Goal: Task Accomplishment & Management: Manage account settings

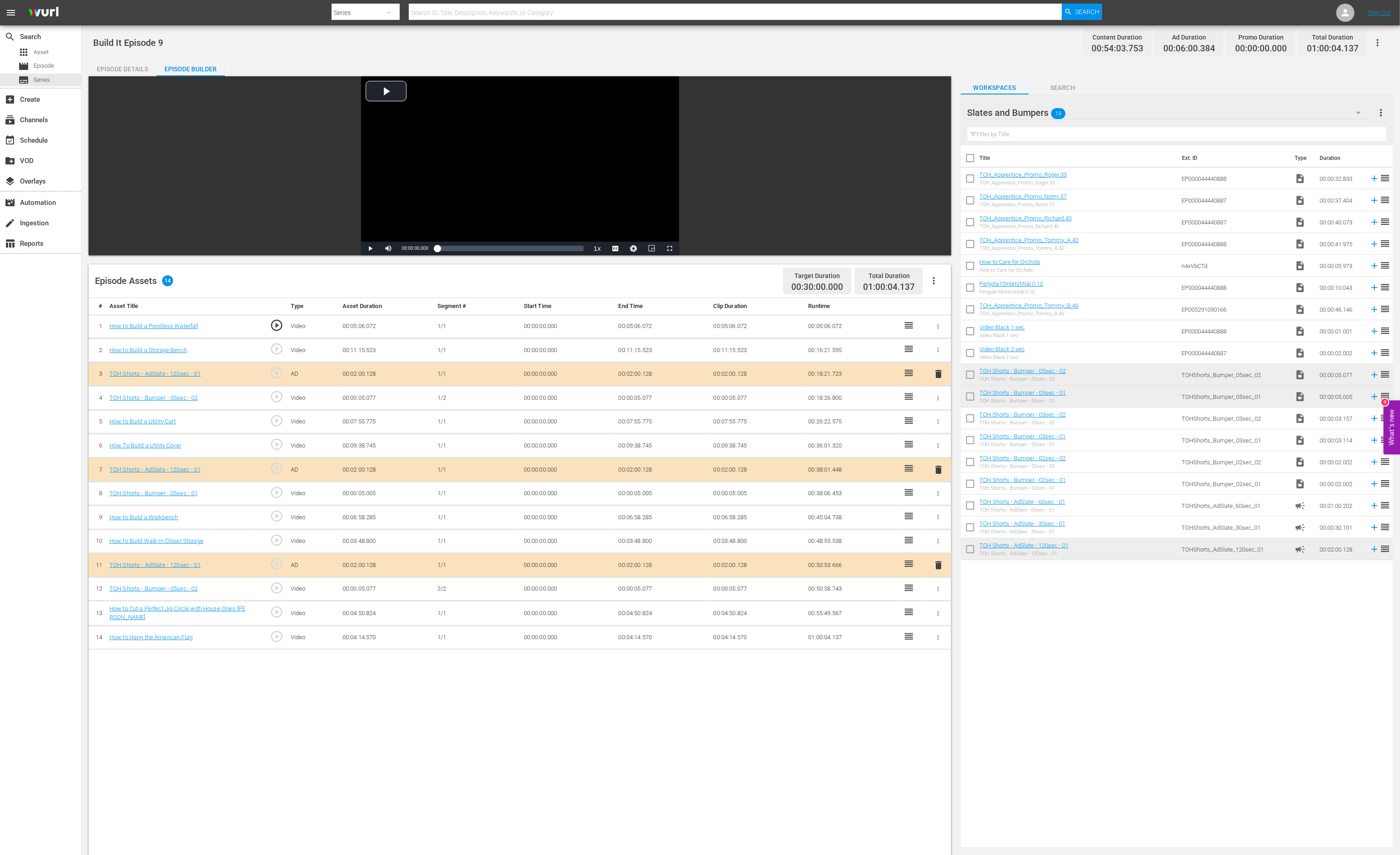
click at [941, 588] on icon "button" at bounding box center [938, 589] width 7 height 7
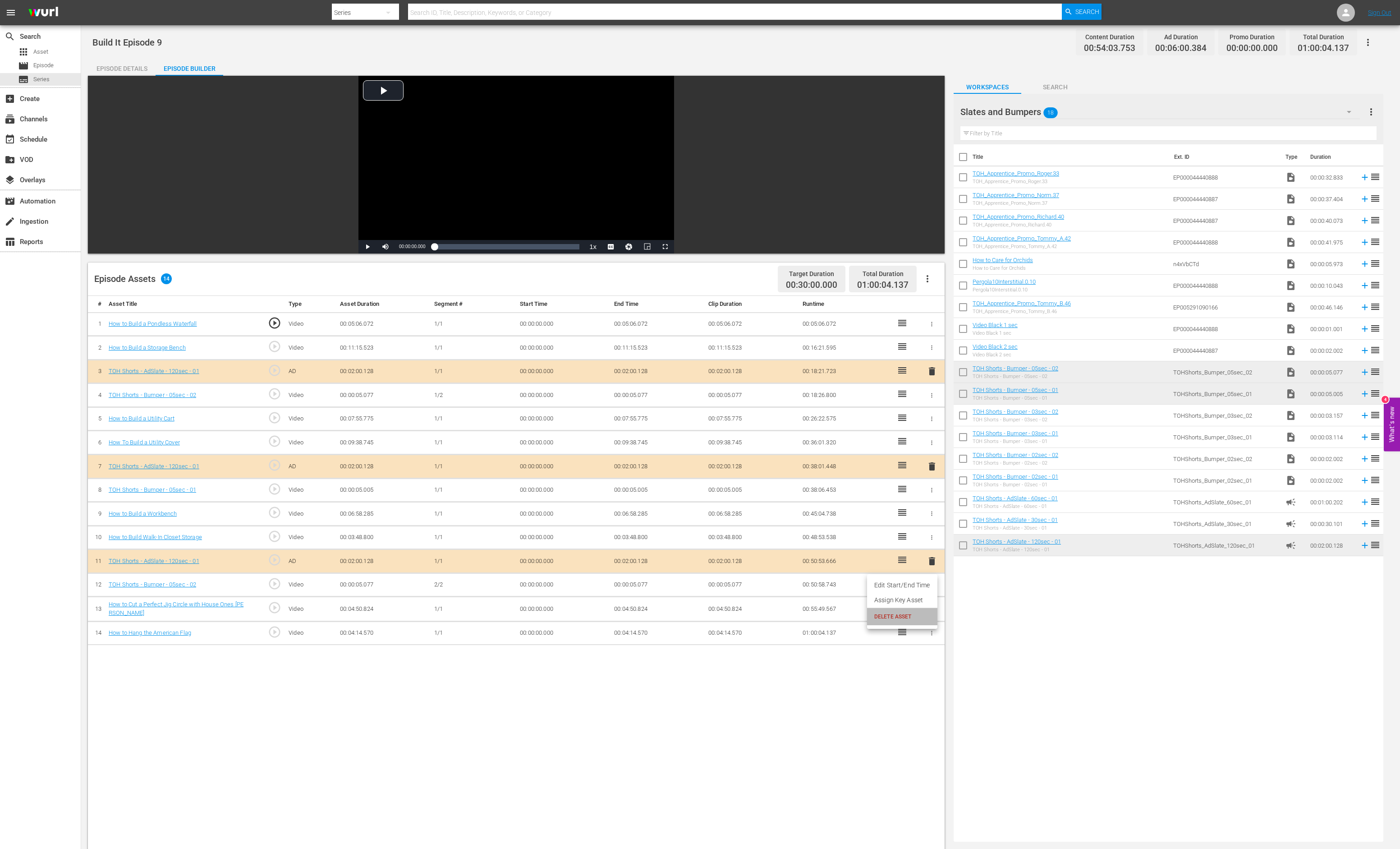
click at [919, 614] on span "DELETE ASSET" at bounding box center [902, 616] width 56 height 8
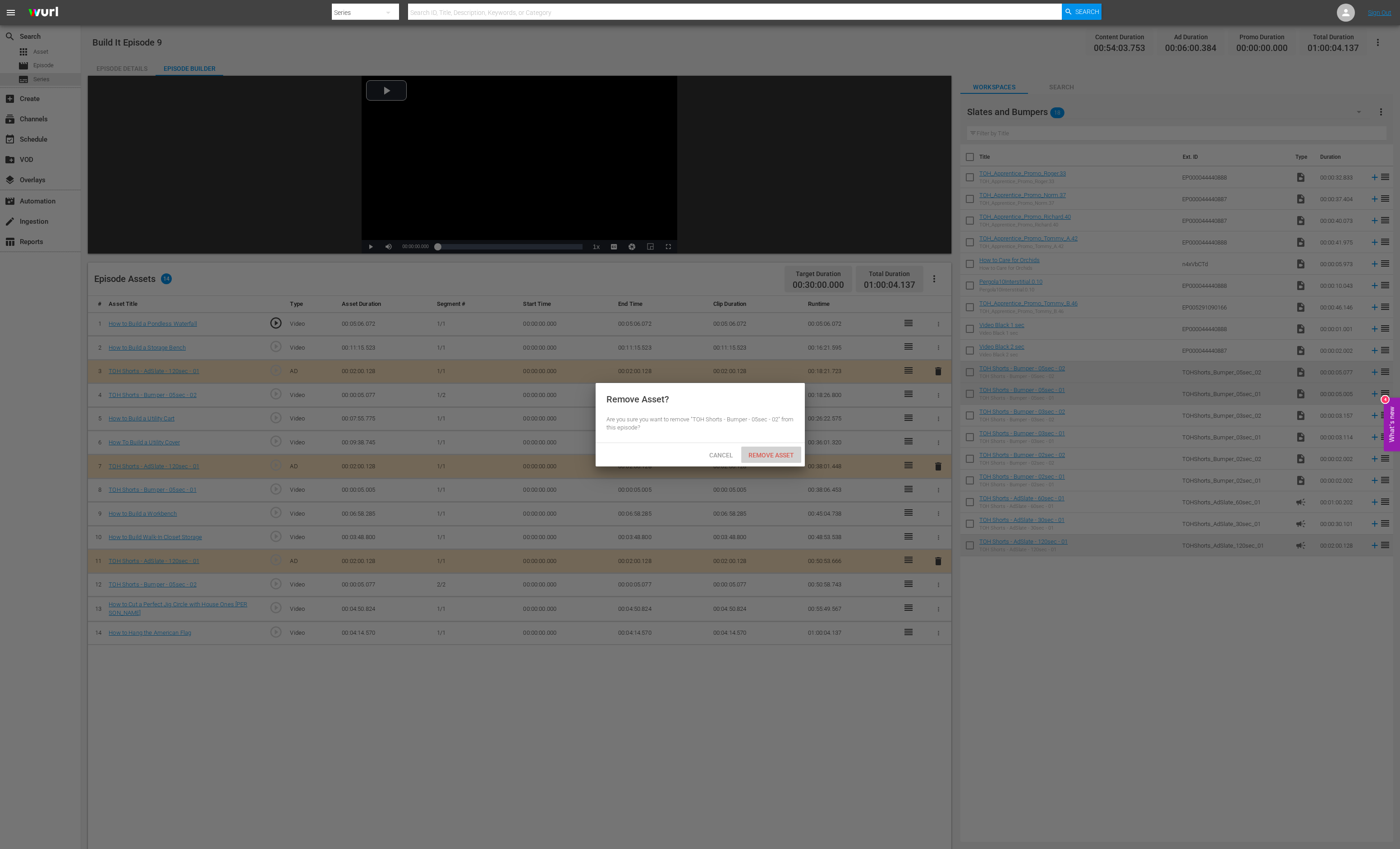
click at [777, 454] on span "Remove Asset" at bounding box center [772, 455] width 60 height 7
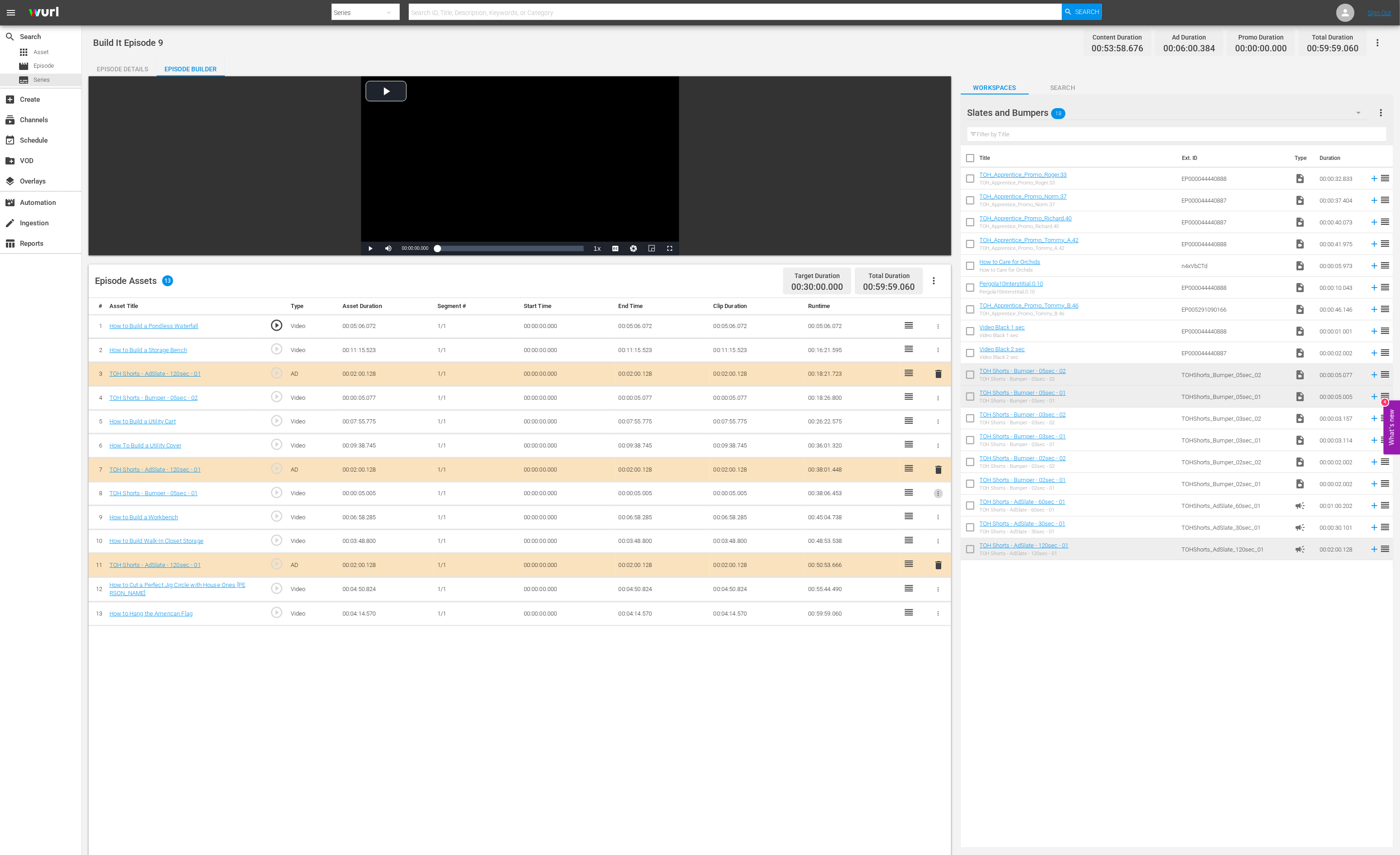
click at [938, 496] on icon "button" at bounding box center [938, 494] width 7 height 7
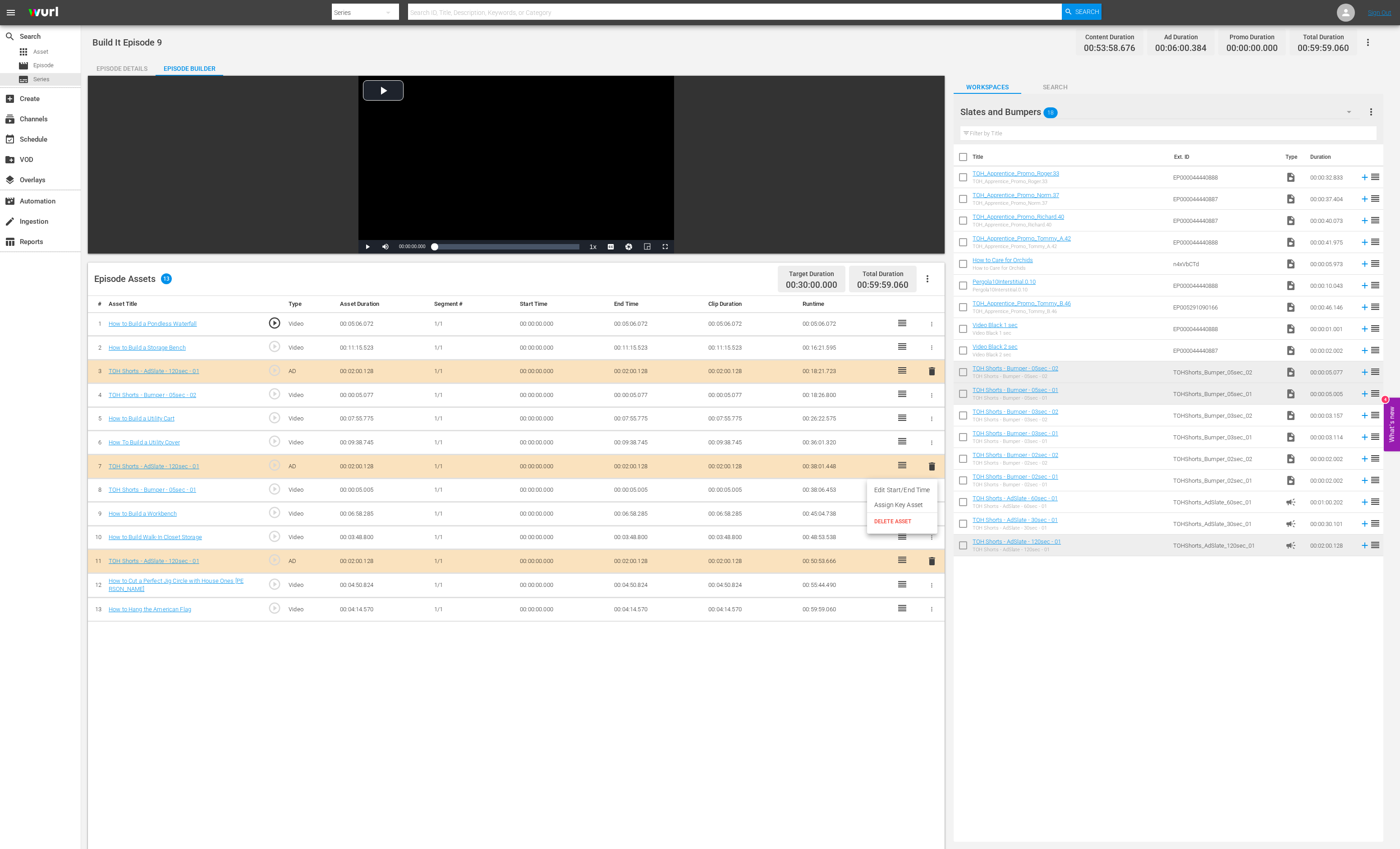
click at [924, 518] on span "DELETE ASSET" at bounding box center [902, 522] width 56 height 8
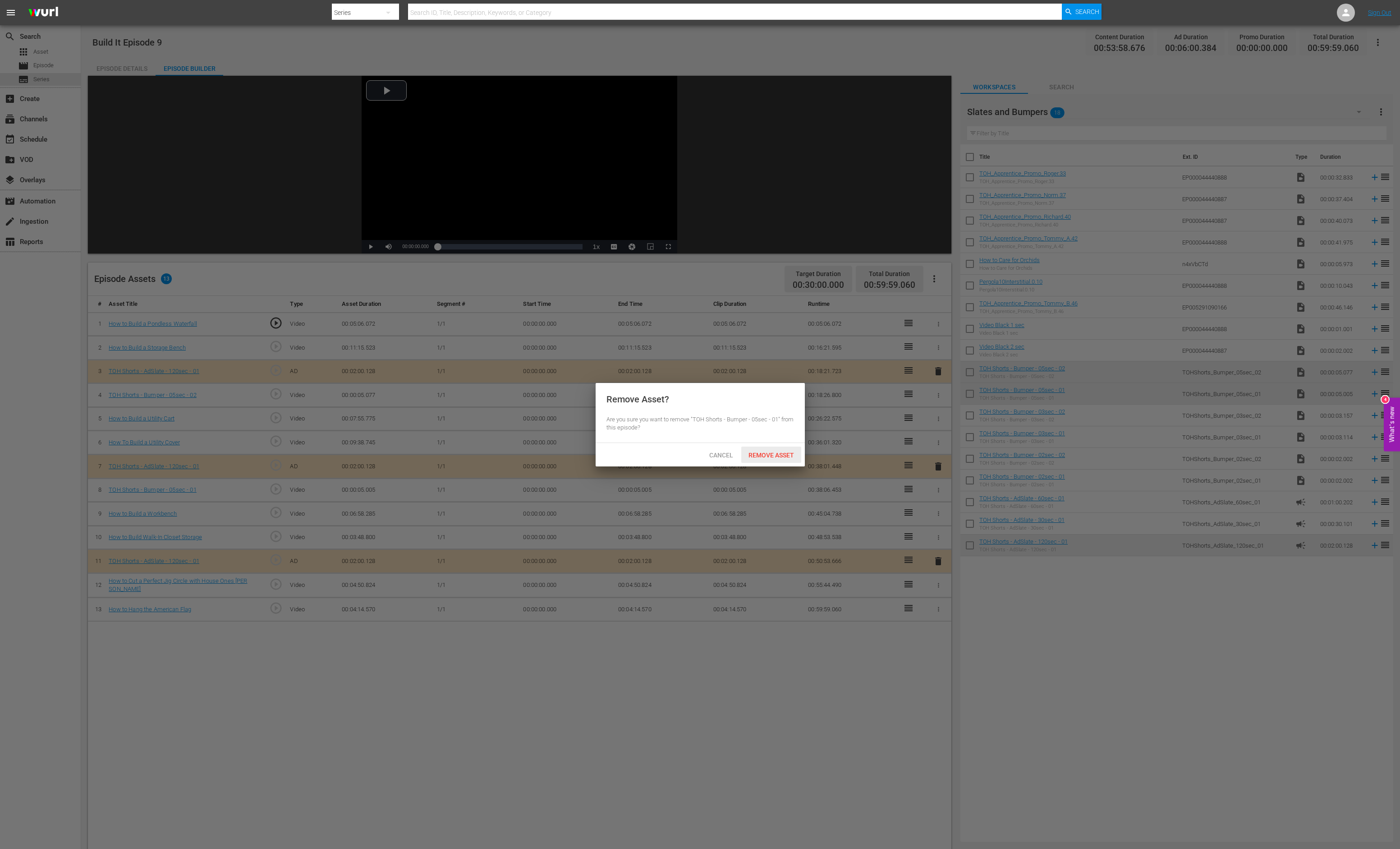
click at [774, 455] on span "Remove Asset" at bounding box center [772, 455] width 60 height 7
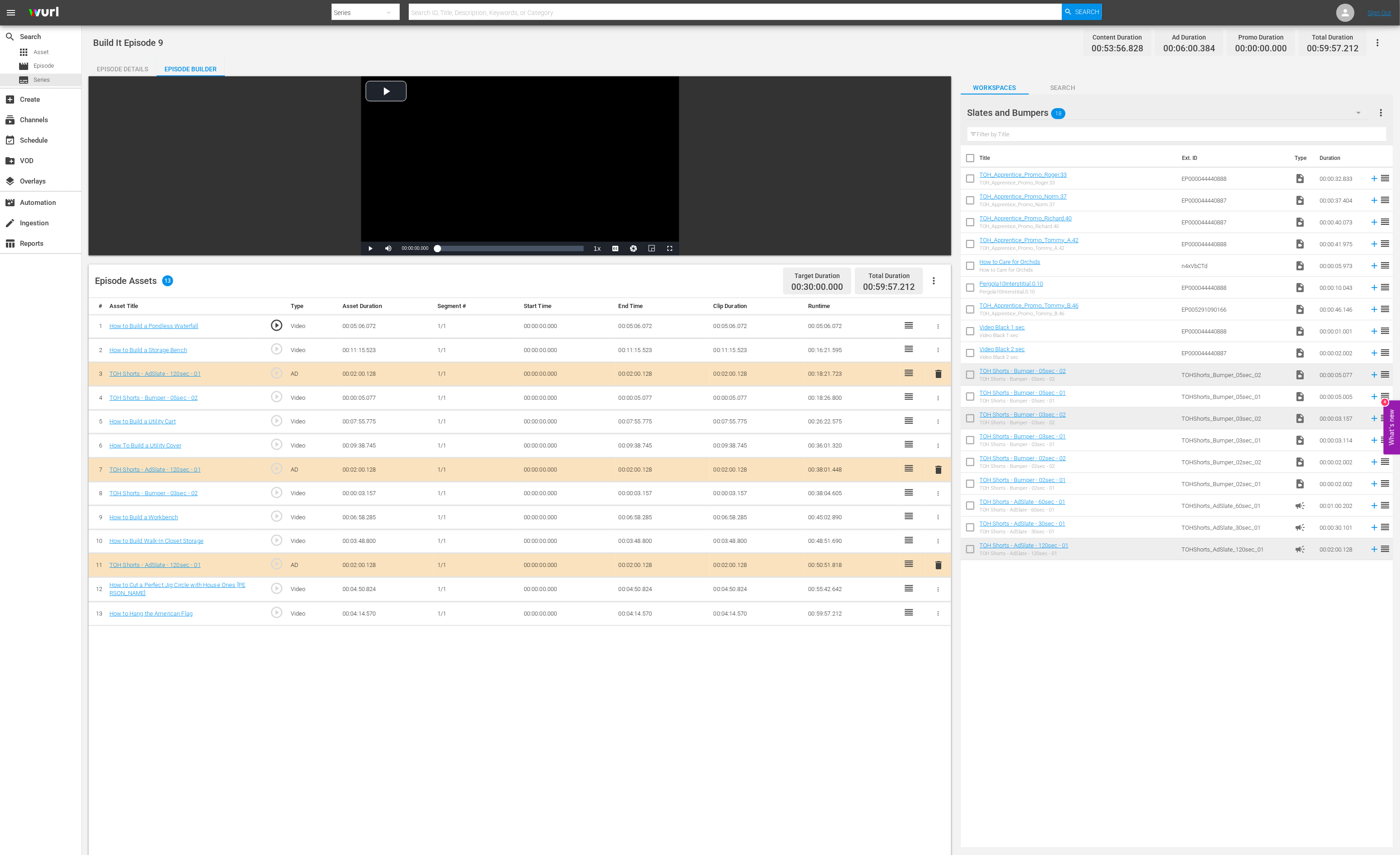
click at [939, 396] on icon "button" at bounding box center [938, 398] width 7 height 7
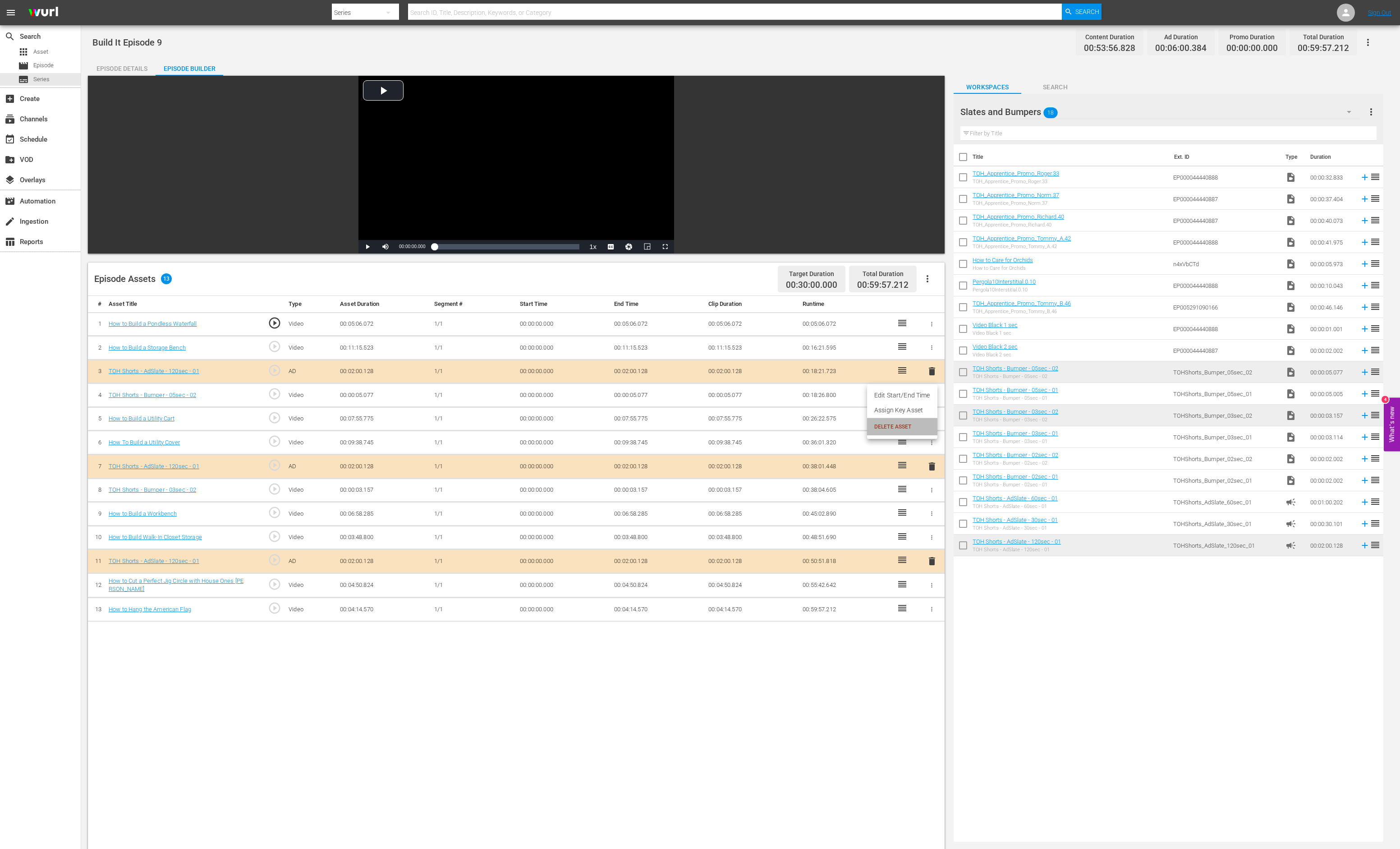
click at [923, 433] on li "DELETE ASSET" at bounding box center [902, 427] width 70 height 17
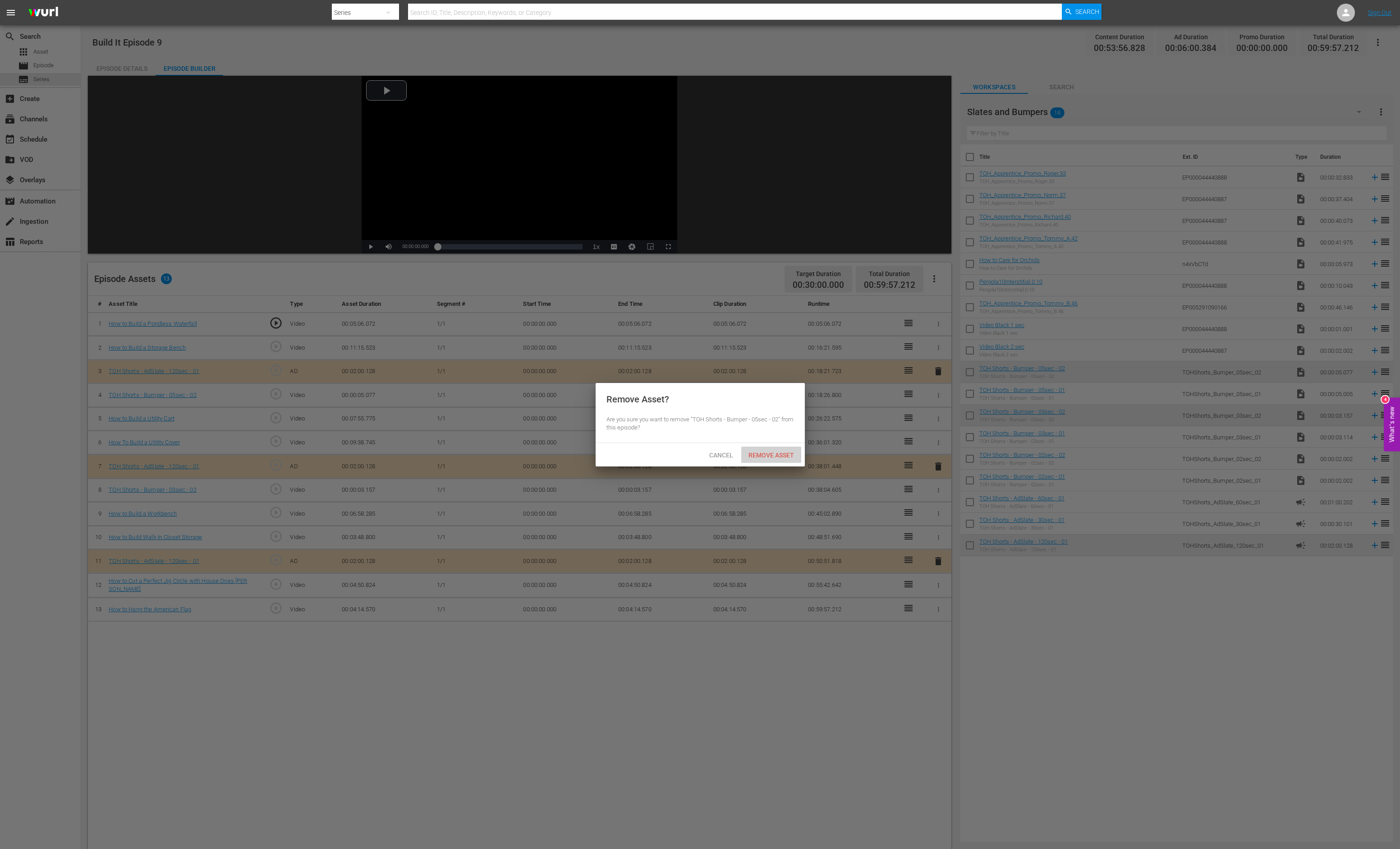
click at [787, 454] on span "Remove Asset" at bounding box center [772, 455] width 60 height 7
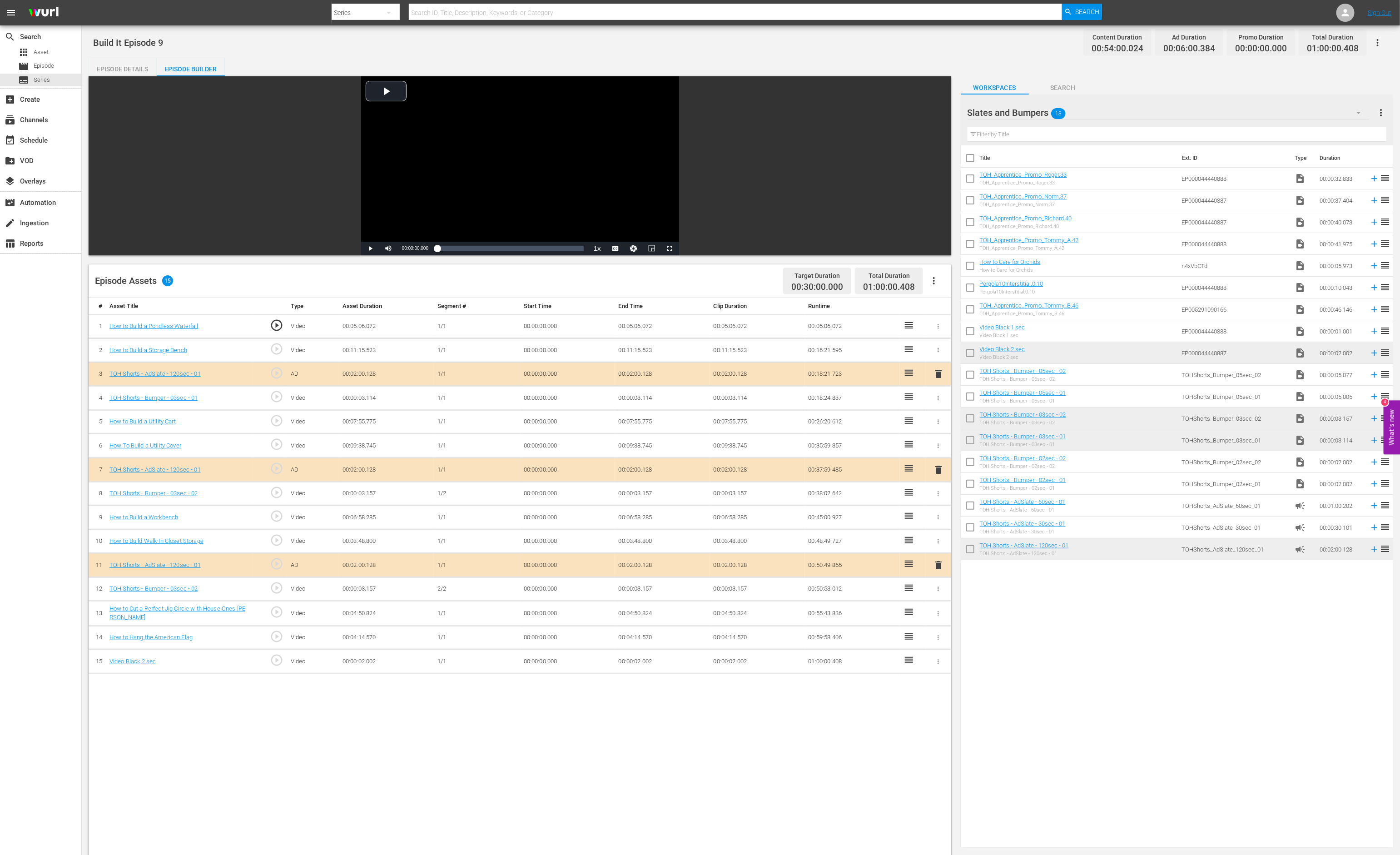
click at [643, 661] on td "00:00:02.002" at bounding box center [662, 661] width 95 height 24
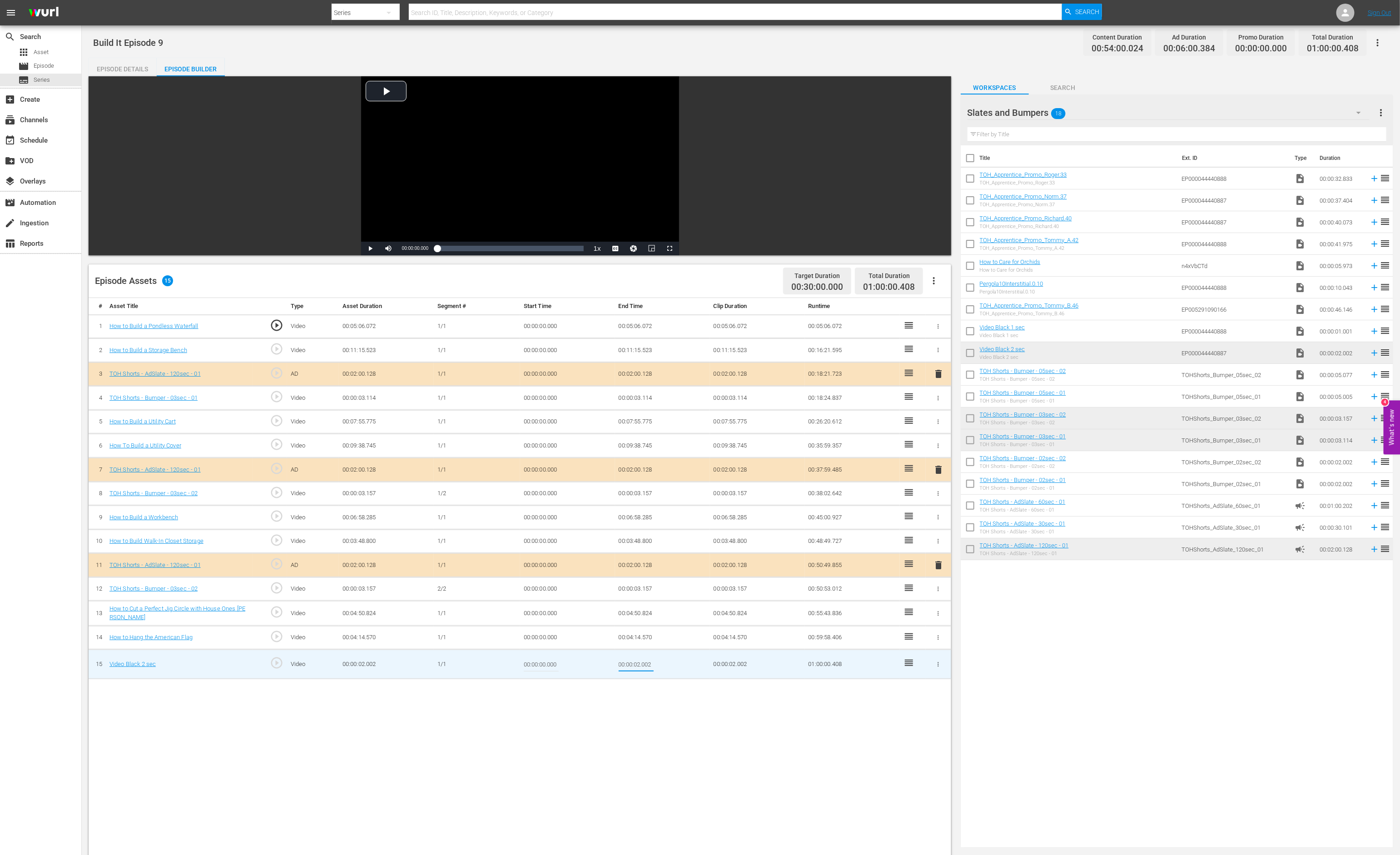
click at [640, 667] on input "00:00:02.002" at bounding box center [636, 665] width 35 height 22
click at [648, 665] on input "00:00:01.002" at bounding box center [636, 665] width 35 height 22
drag, startPoint x: 642, startPoint y: 667, endPoint x: 672, endPoint y: 668, distance: 30.0
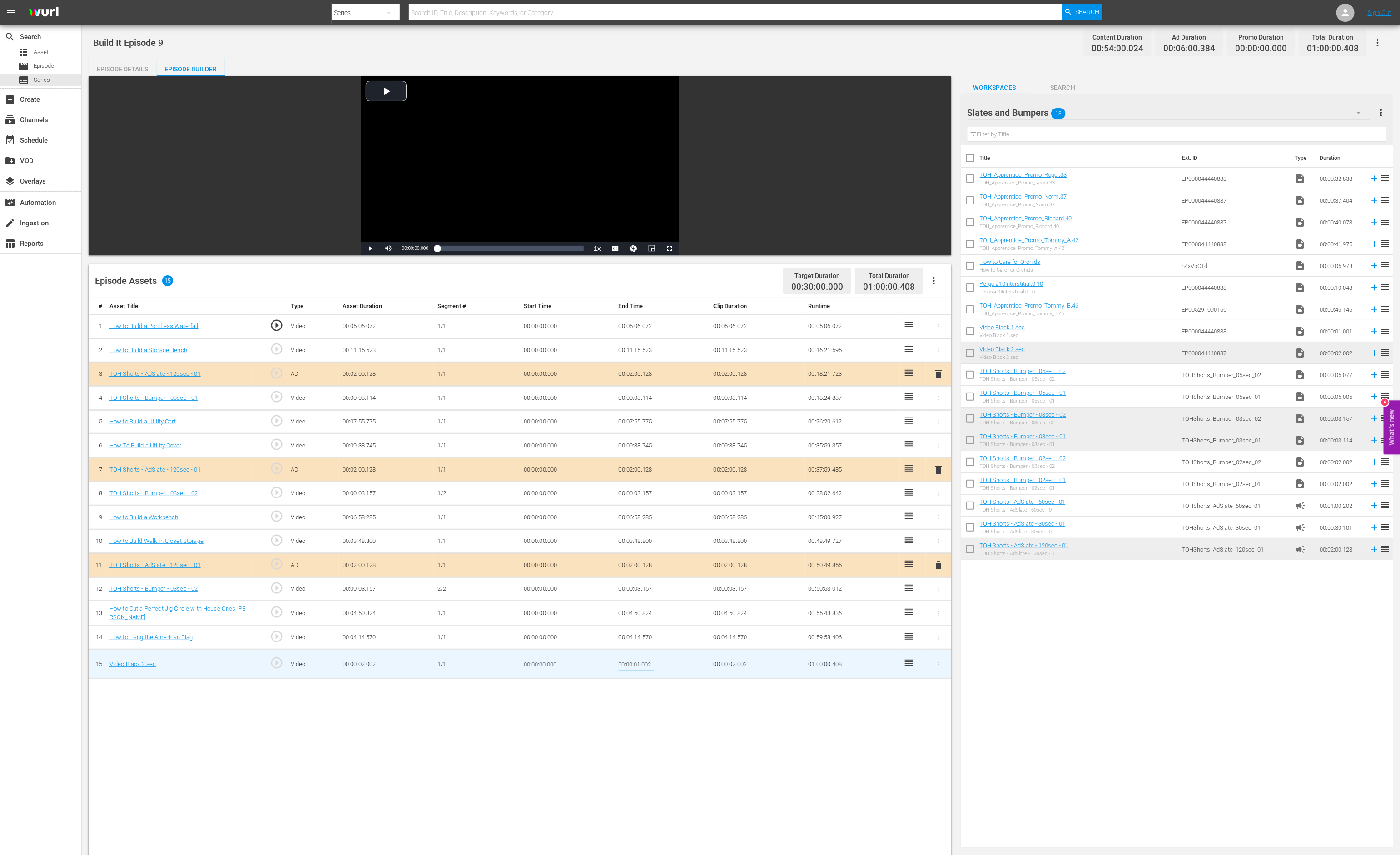
click at [672, 668] on td "00:00:01.002" at bounding box center [662, 665] width 95 height 30
type input "00:00:01.594"
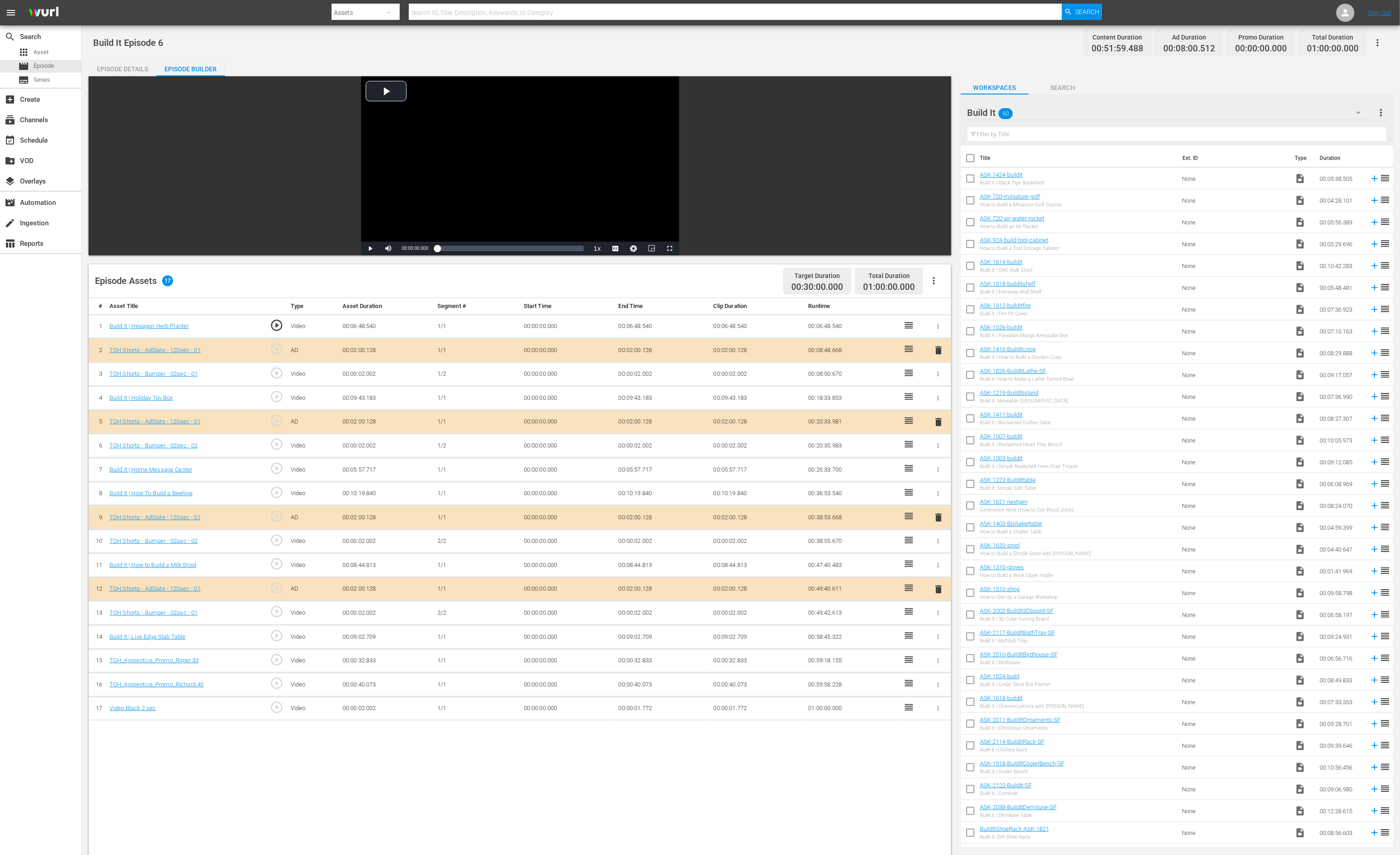
scroll to position [632, 0]
